Goal: Check status: Check status

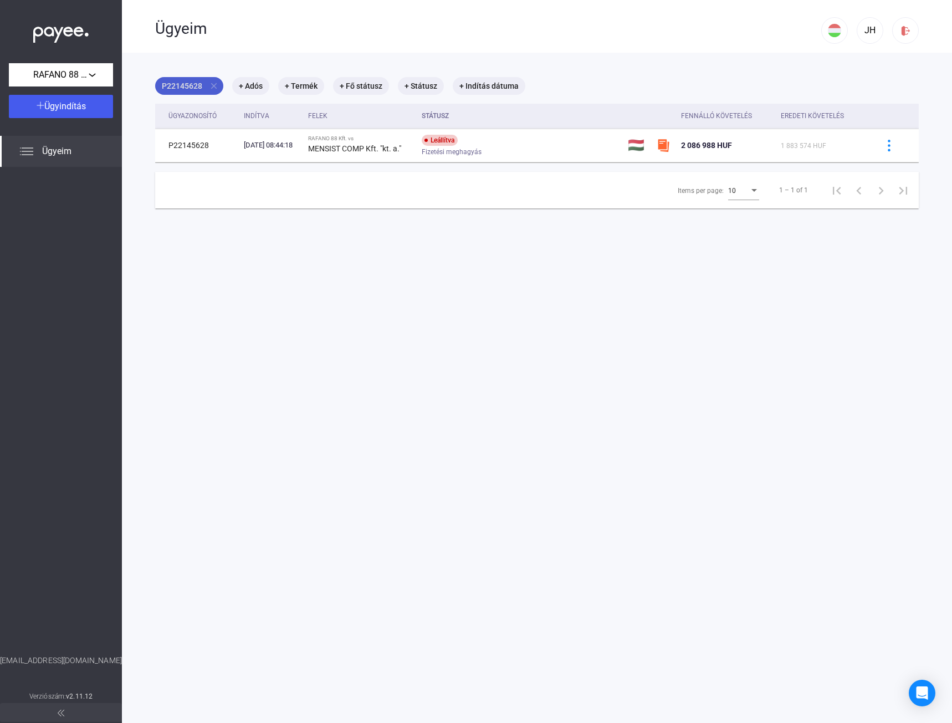
click at [212, 89] on mat-icon "close" at bounding box center [214, 86] width 10 height 10
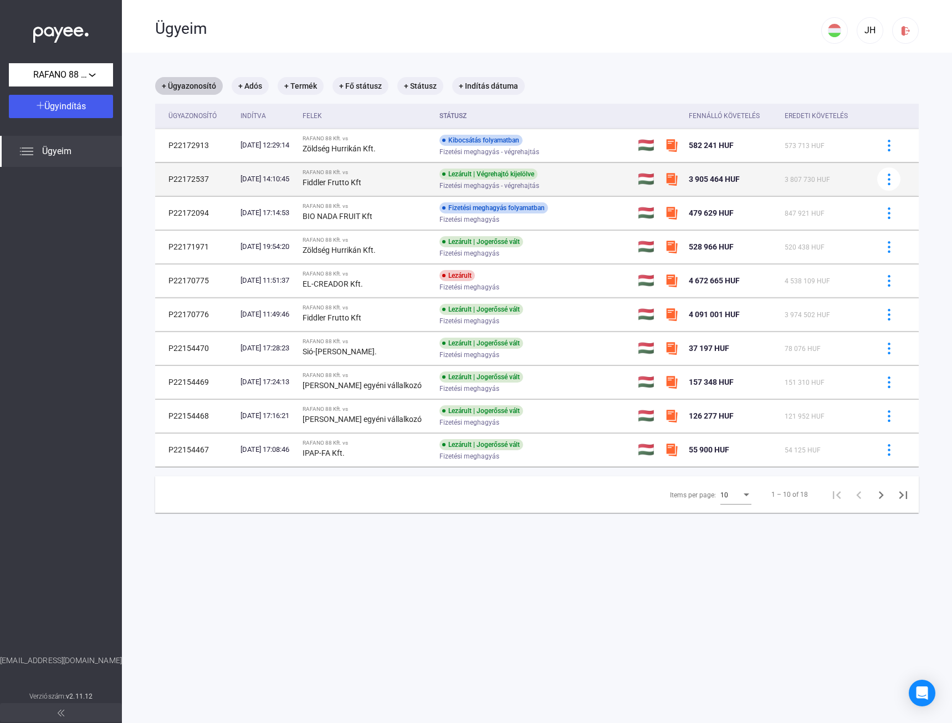
click at [546, 183] on div "Fizetési meghagyás - végrehajtás" at bounding box center [528, 186] width 177 height 8
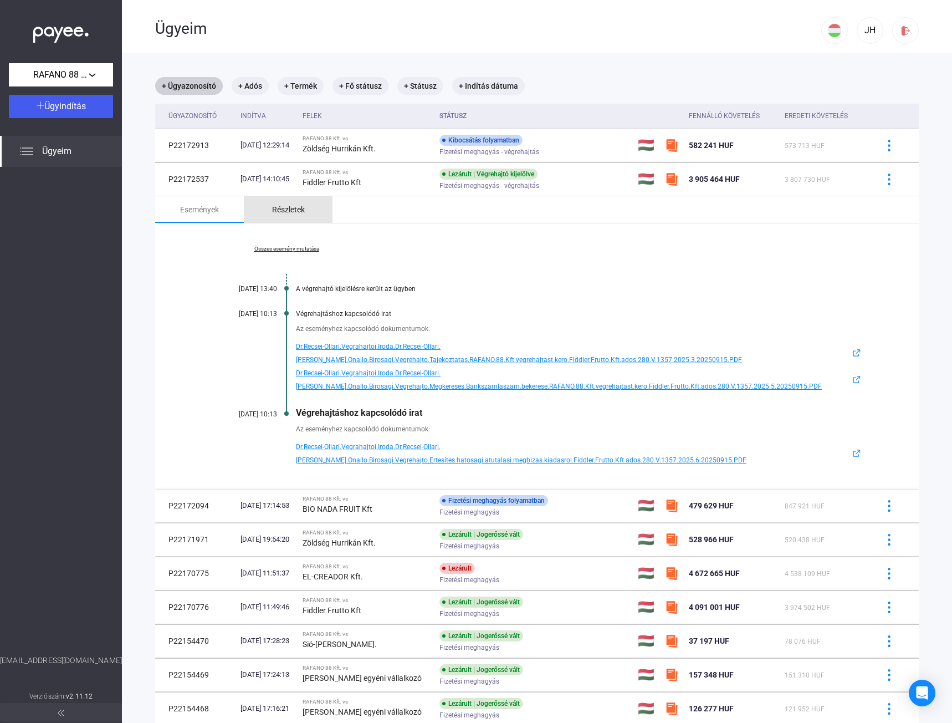
click at [300, 203] on div "Részletek" at bounding box center [288, 209] width 33 height 13
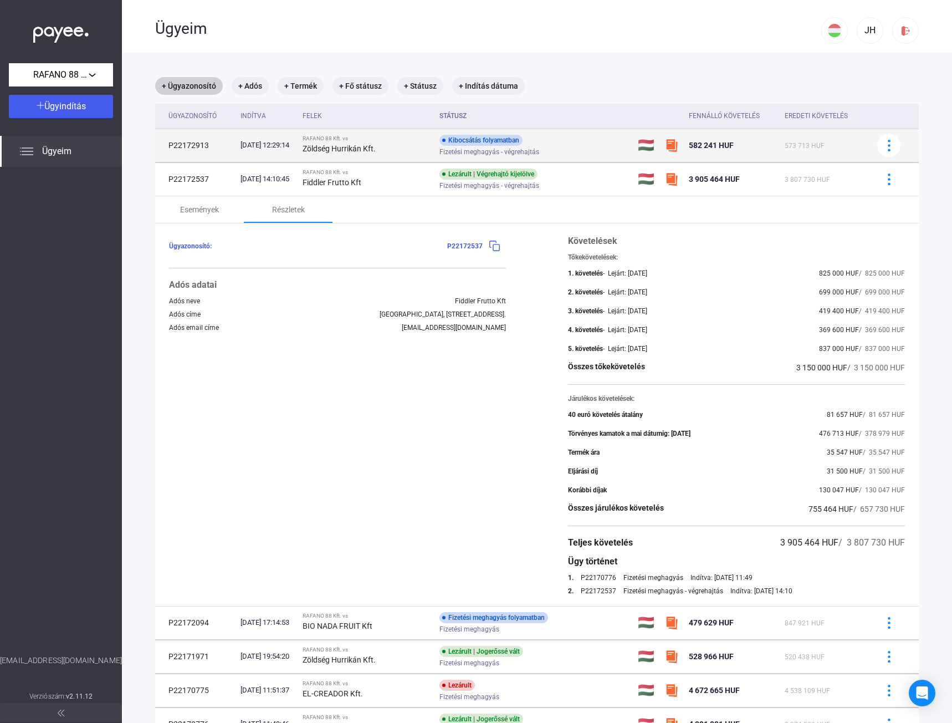
click at [415, 146] on div "Zöldség Hurrikán Kft." at bounding box center [367, 148] width 128 height 13
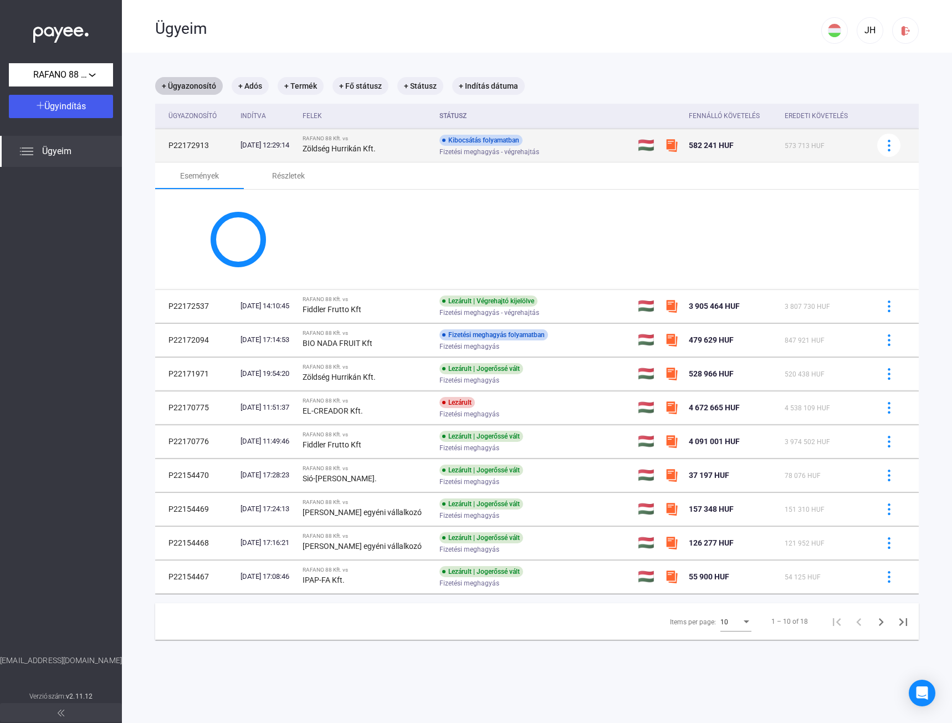
click at [318, 147] on td "RAFANO 88 Kft. vs Zöldség Hurrikán Kft." at bounding box center [366, 145] width 137 height 33
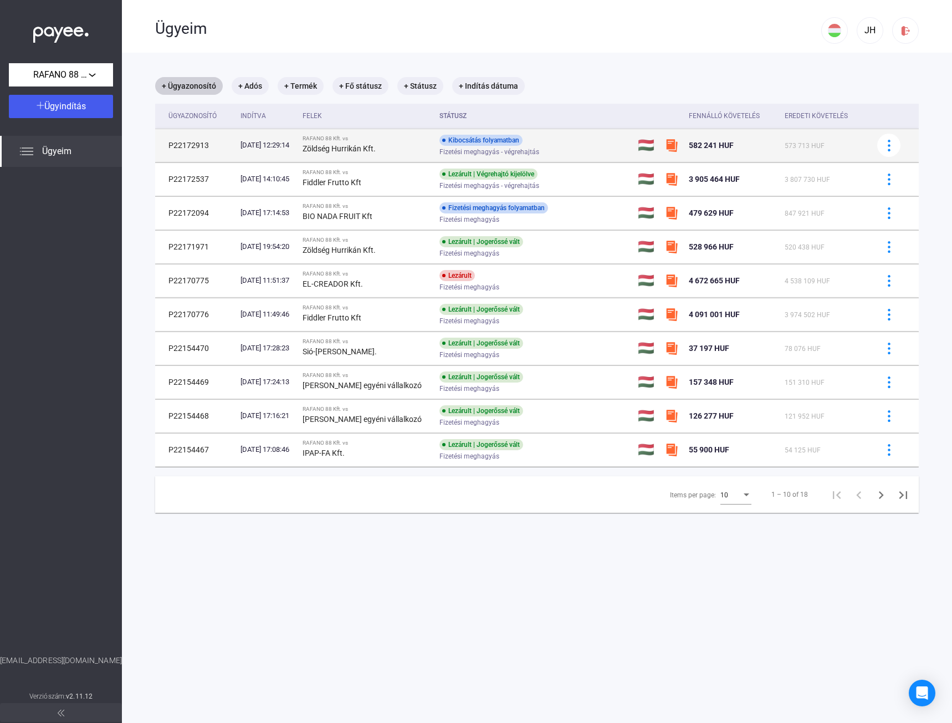
click at [319, 147] on td "RAFANO 88 Kft. vs Zöldség Hurrikán Kft." at bounding box center [366, 145] width 137 height 33
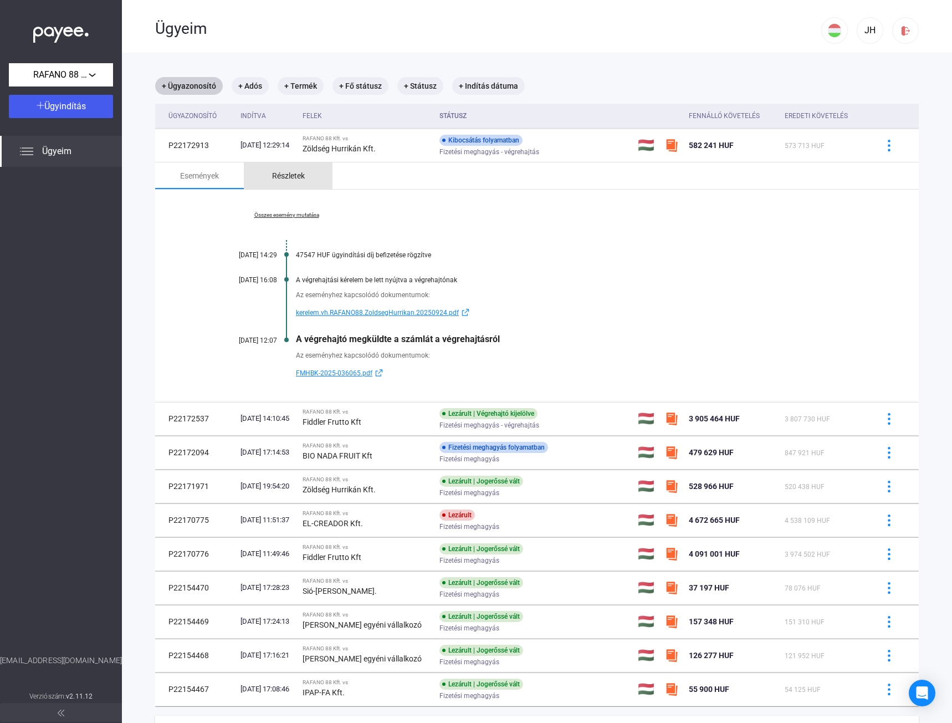
click at [291, 175] on div "Részletek" at bounding box center [288, 175] width 33 height 13
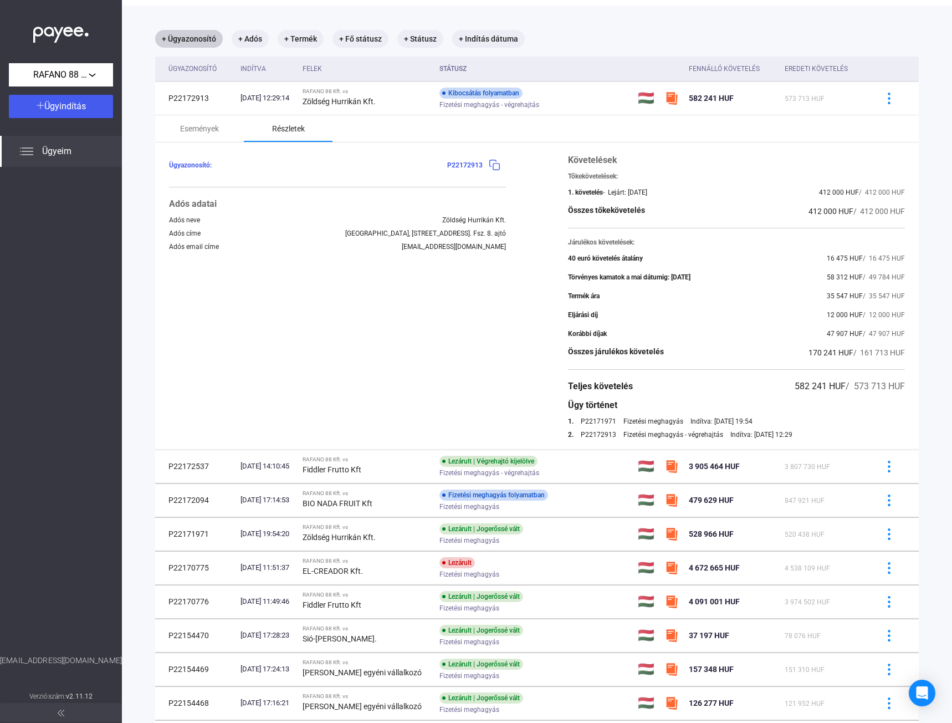
scroll to position [47, 0]
click at [279, 127] on div "Részletek" at bounding box center [288, 129] width 33 height 13
click at [189, 126] on div "Események" at bounding box center [199, 129] width 39 height 13
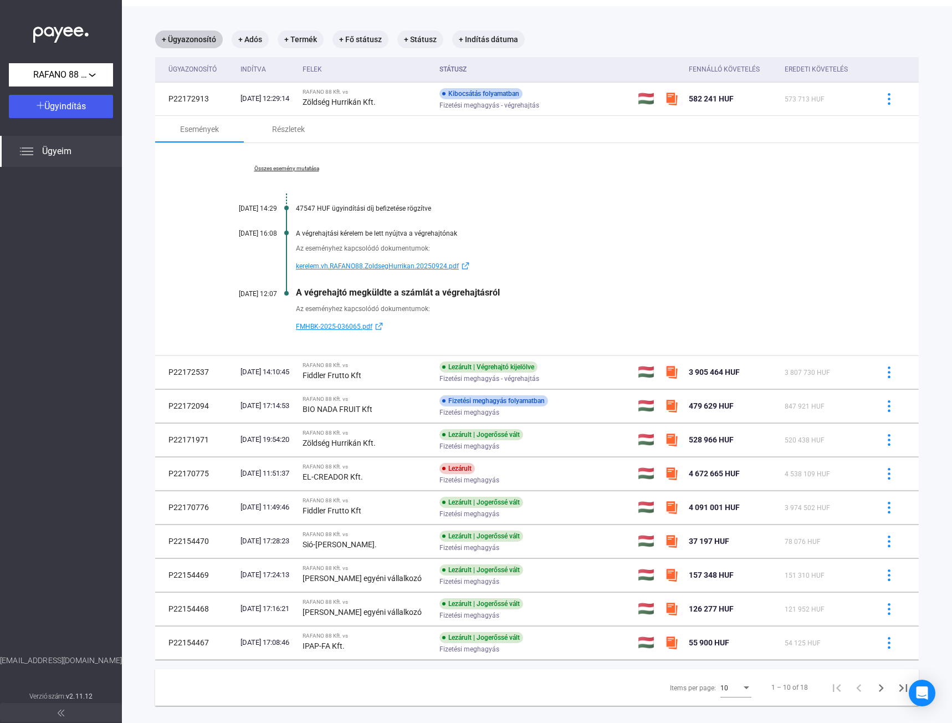
click at [324, 326] on span "FMHBK-2025-036065.pdf" at bounding box center [334, 326] width 77 height 13
click at [330, 265] on span "kerelem.vh.RAFANO88.ZoldsegHurrikan.20250924.pdf" at bounding box center [377, 265] width 163 height 13
